Goal: Task Accomplishment & Management: Manage account settings

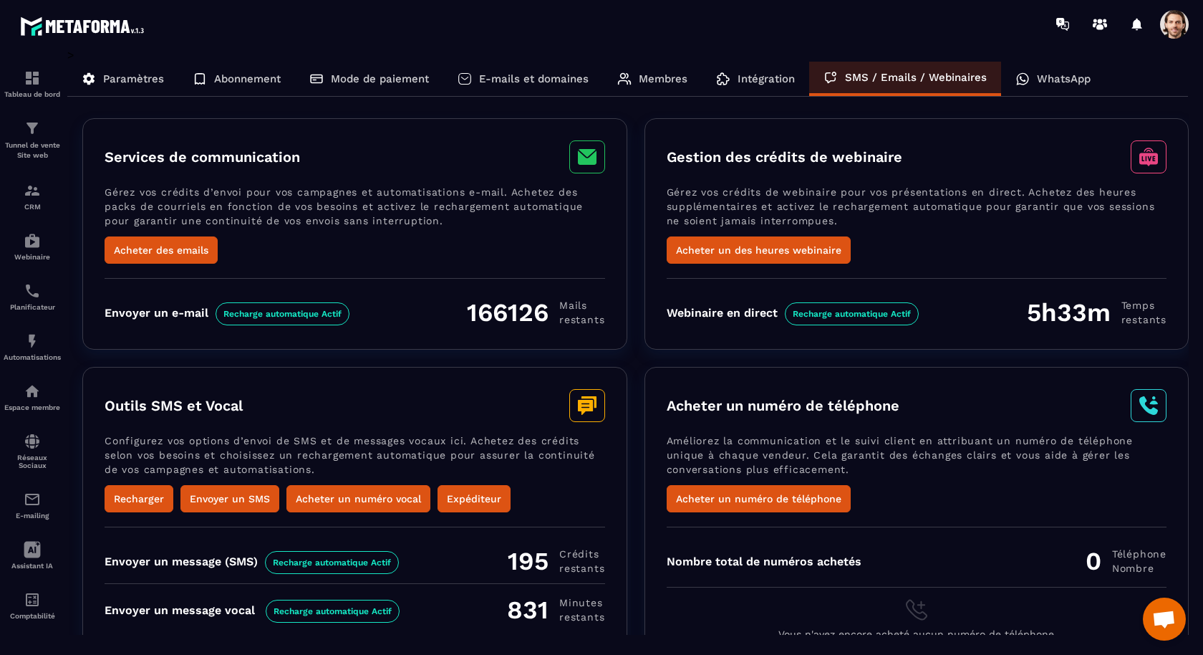
scroll to position [20, 0]
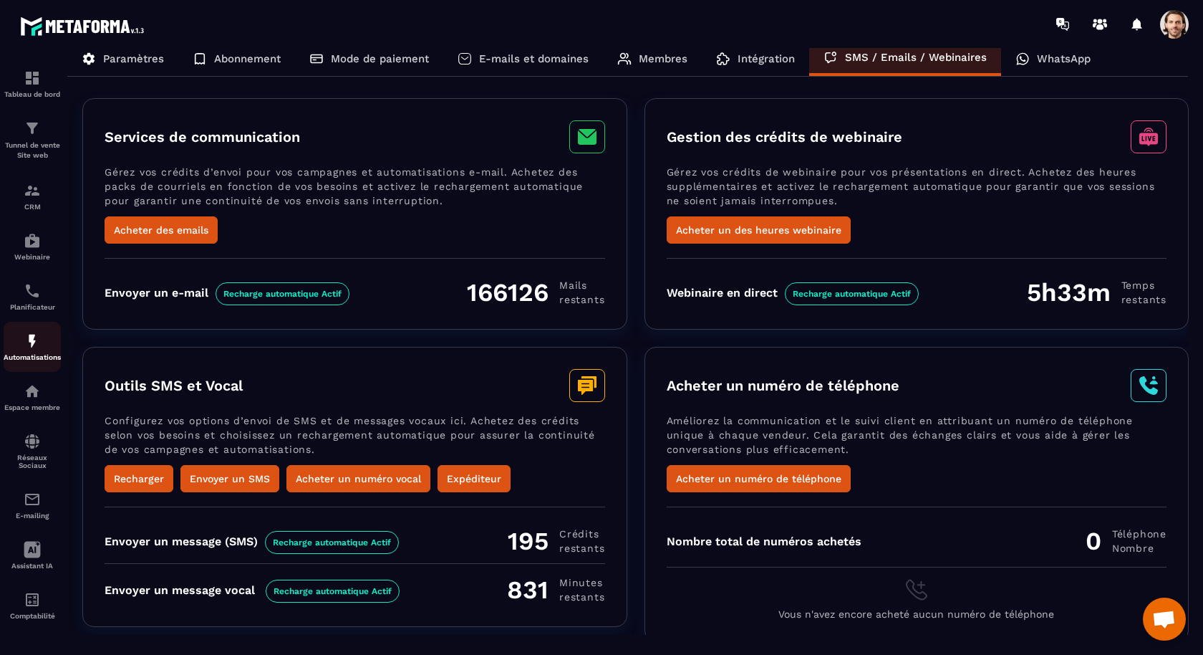
click at [24, 363] on link "Automatisations" at bounding box center [32, 347] width 57 height 50
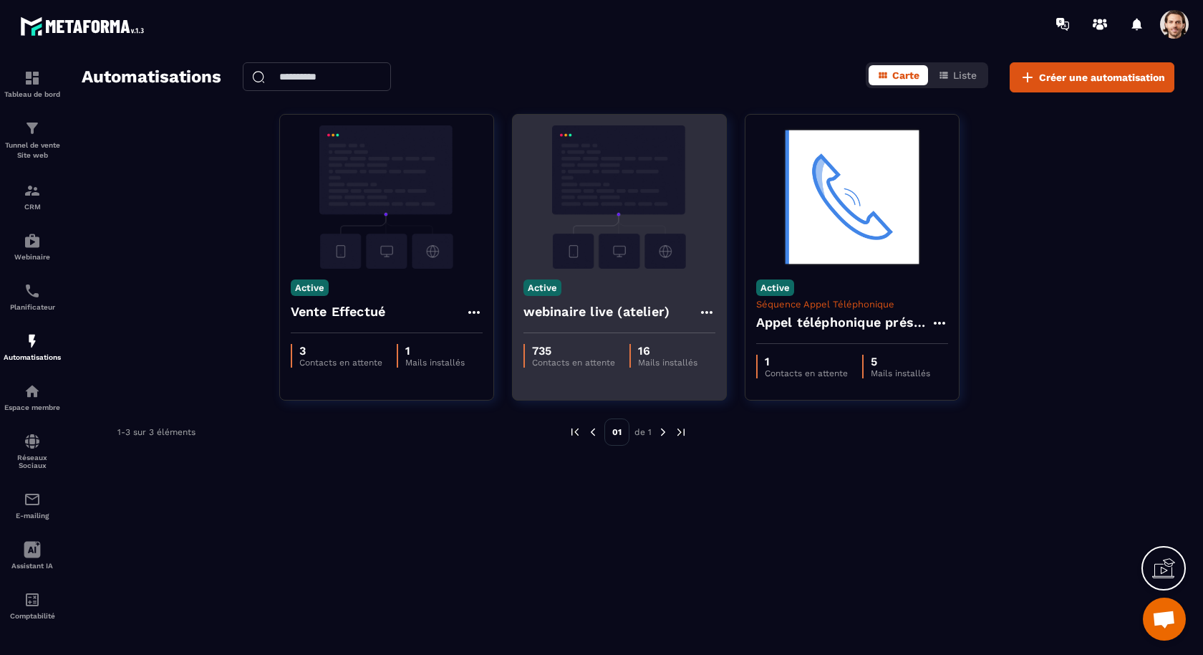
click at [546, 316] on h4 "webinaire live (atelier)" at bounding box center [597, 312] width 147 height 20
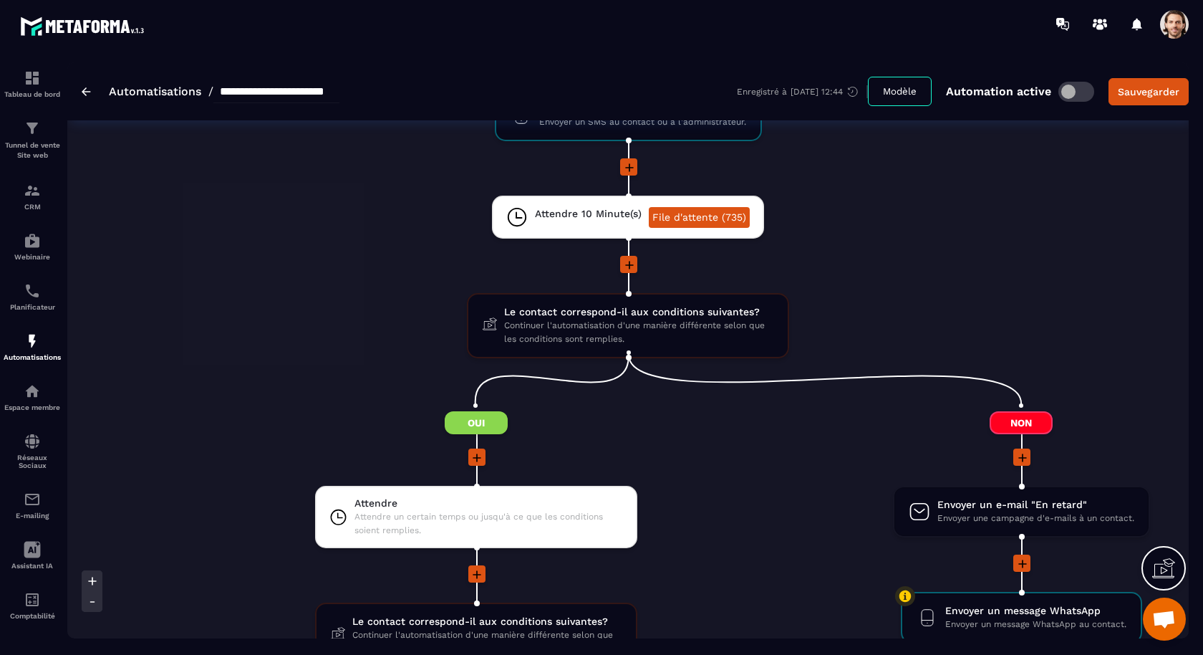
scroll to position [1721, 0]
